Goal: Navigation & Orientation: Go to known website

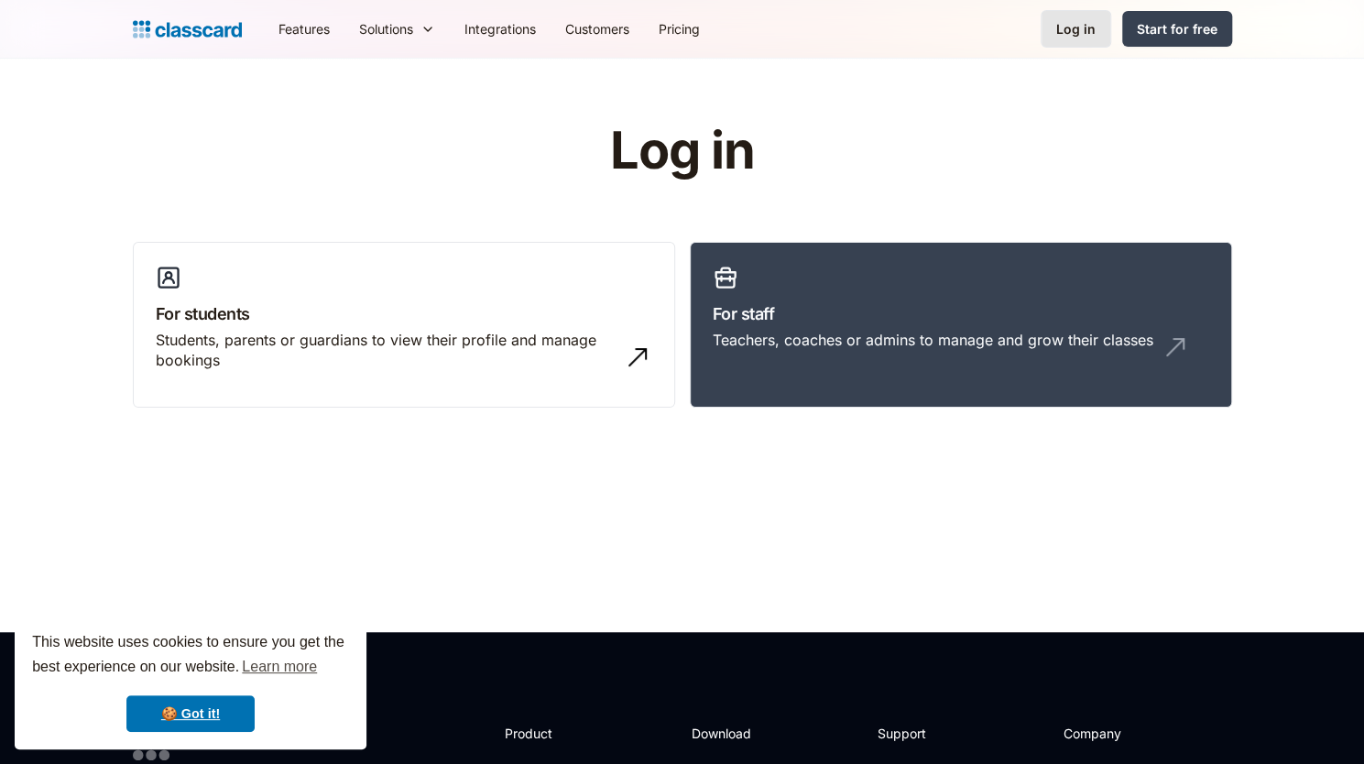
click at [1073, 39] on link "Log in" at bounding box center [1076, 29] width 71 height 38
click at [412, 351] on div "Students, parents or guardians to view their profile and manage bookings" at bounding box center [386, 350] width 460 height 41
